Goal: Transaction & Acquisition: Purchase product/service

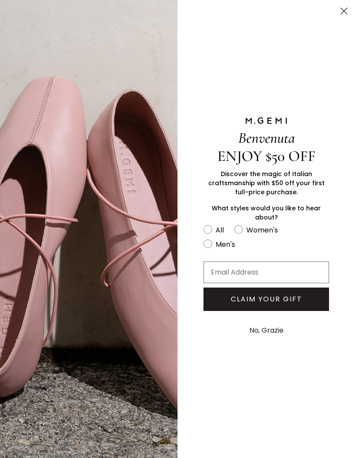
click at [346, 16] on circle "Close dialog" at bounding box center [344, 11] width 14 height 14
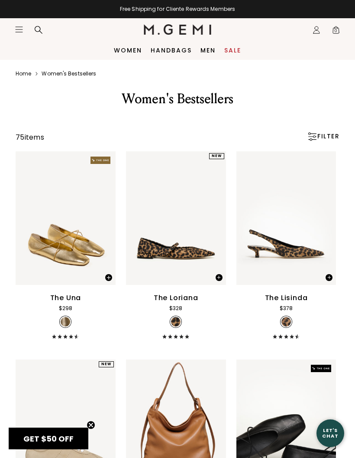
click at [162, 51] on link "Handbags" at bounding box center [171, 50] width 41 height 7
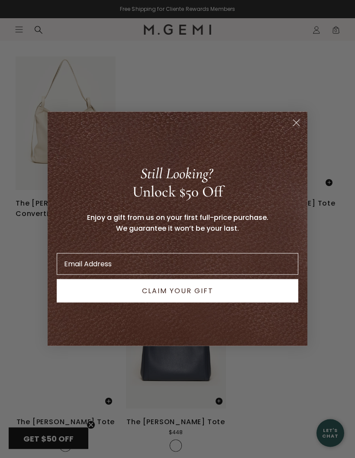
scroll to position [2873, 0]
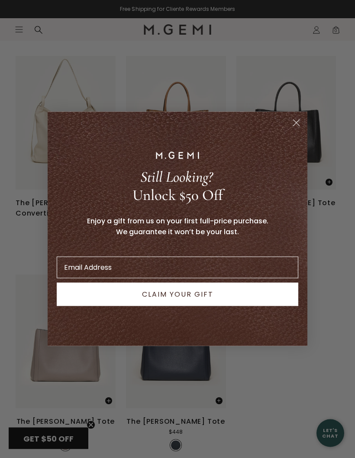
click at [301, 130] on circle "Close dialog" at bounding box center [297, 123] width 14 height 14
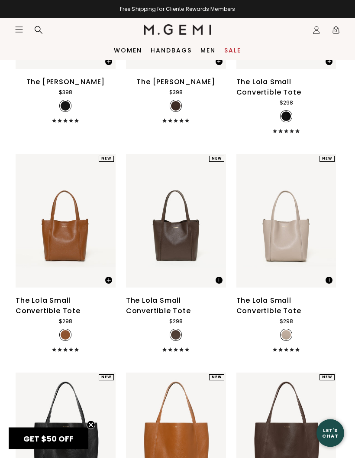
scroll to position [825, 0]
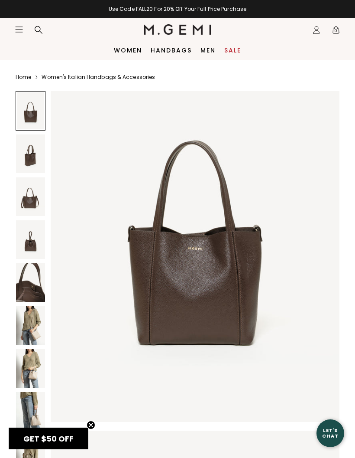
scroll to position [55, 0]
click at [36, 415] on img at bounding box center [30, 411] width 29 height 39
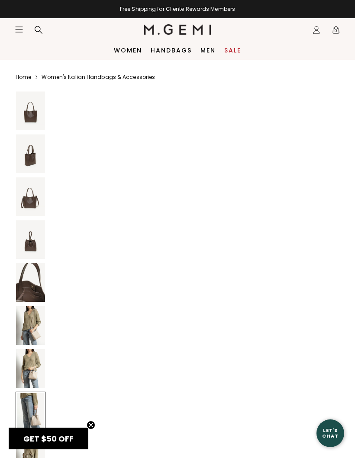
scroll to position [2760, 0]
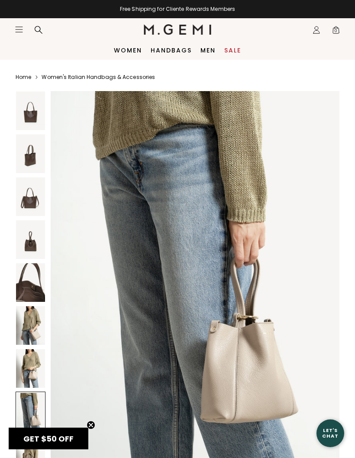
click at [41, 326] on img at bounding box center [30, 325] width 29 height 39
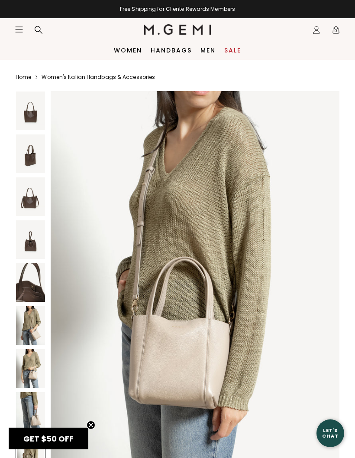
scroll to position [3163, 0]
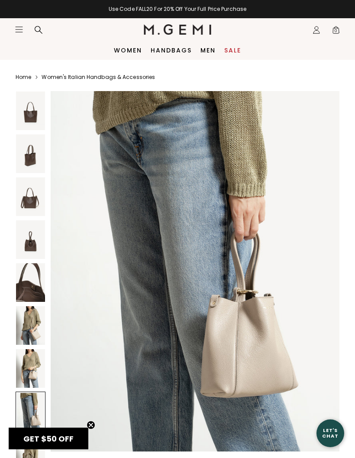
click at [32, 117] on img at bounding box center [30, 110] width 29 height 39
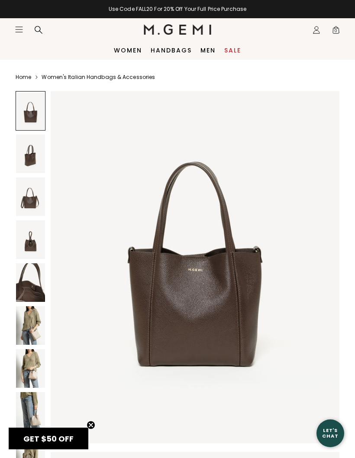
scroll to position [34, 0]
click at [29, 159] on img at bounding box center [30, 153] width 29 height 39
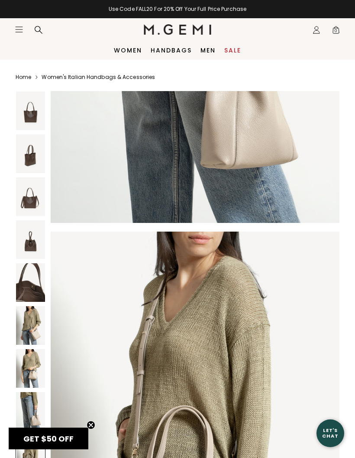
scroll to position [3014, 0]
